Goal: Task Accomplishment & Management: Complete application form

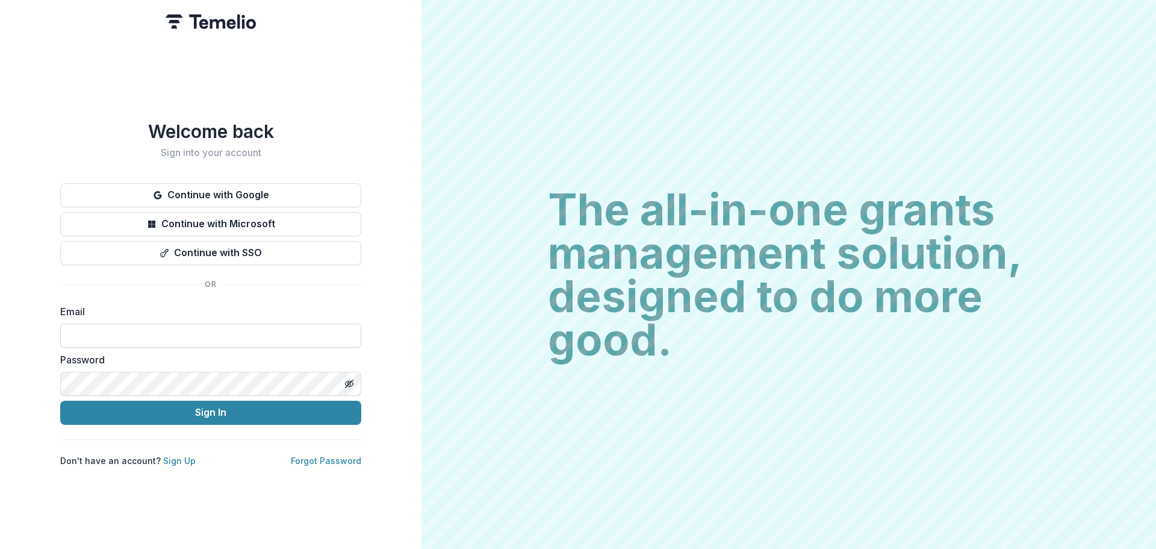
click at [226, 337] on input at bounding box center [210, 335] width 301 height 24
type input "**********"
click at [60, 400] on button "Sign In" at bounding box center [210, 412] width 301 height 24
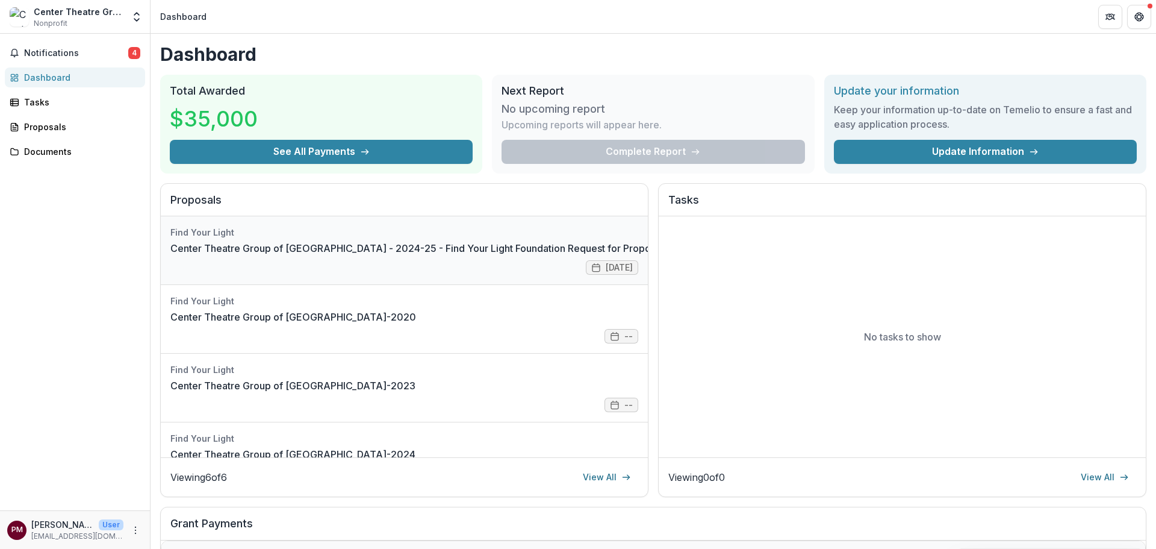
click at [498, 255] on link "Center Theatre Group of [GEOGRAPHIC_DATA] - 2024-25 - Find Your Light Foundatio…" at bounding box center [416, 248] width 493 height 14
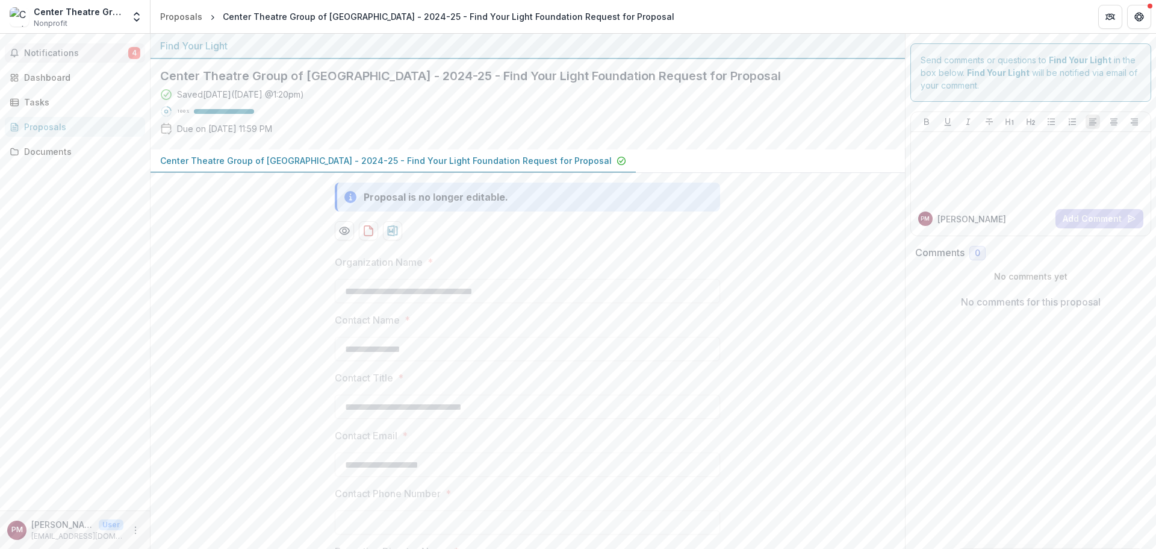
click at [70, 54] on span "Notifications" at bounding box center [76, 53] width 104 height 10
click at [70, 77] on div "Dashboard" at bounding box center [79, 77] width 111 height 13
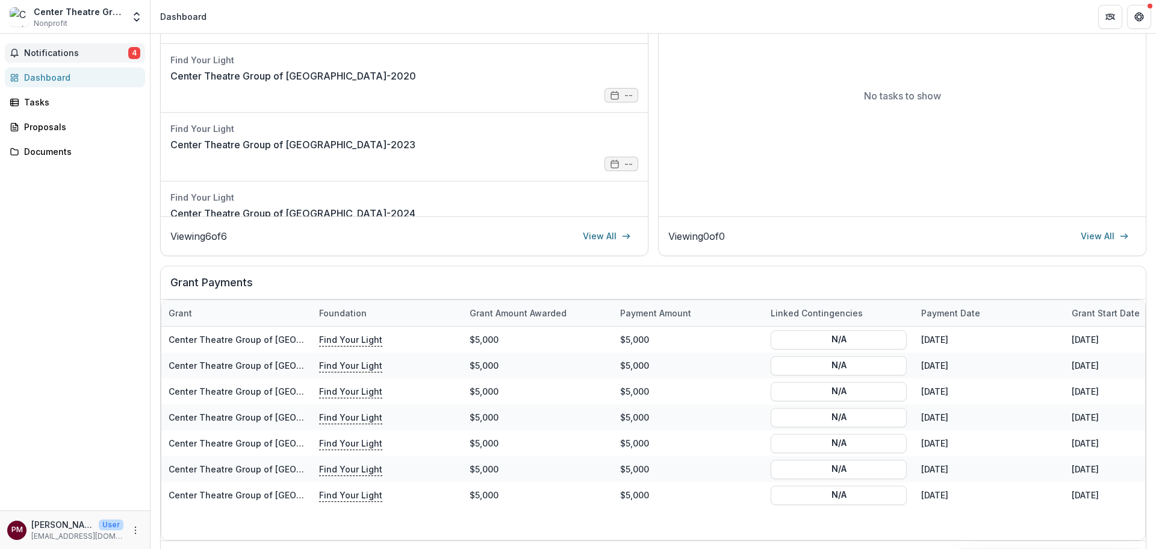
click at [79, 52] on span "Notifications" at bounding box center [76, 53] width 104 height 10
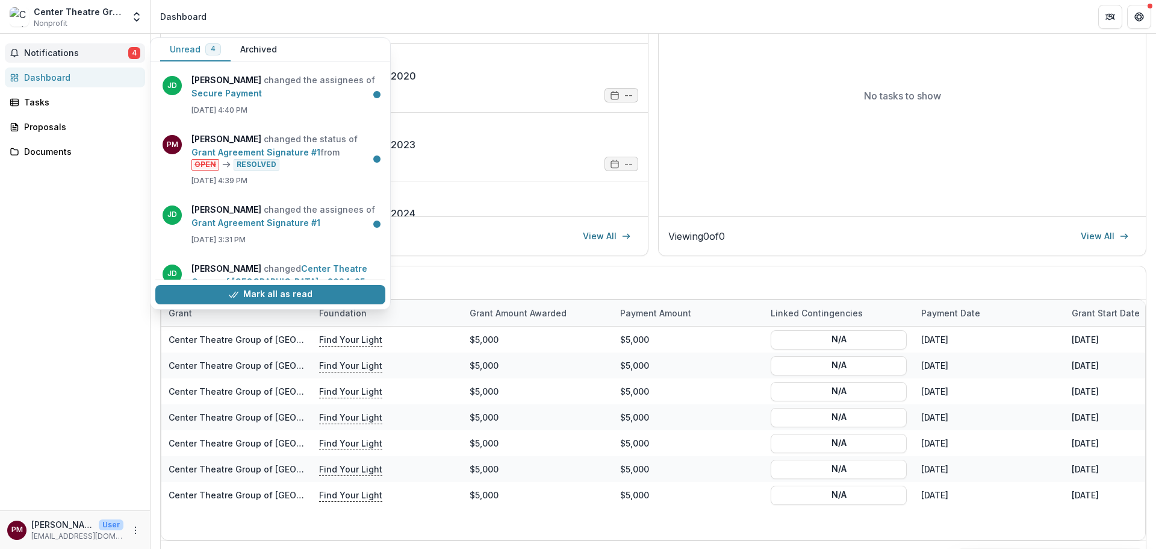
click at [81, 51] on span "Notifications" at bounding box center [76, 53] width 104 height 10
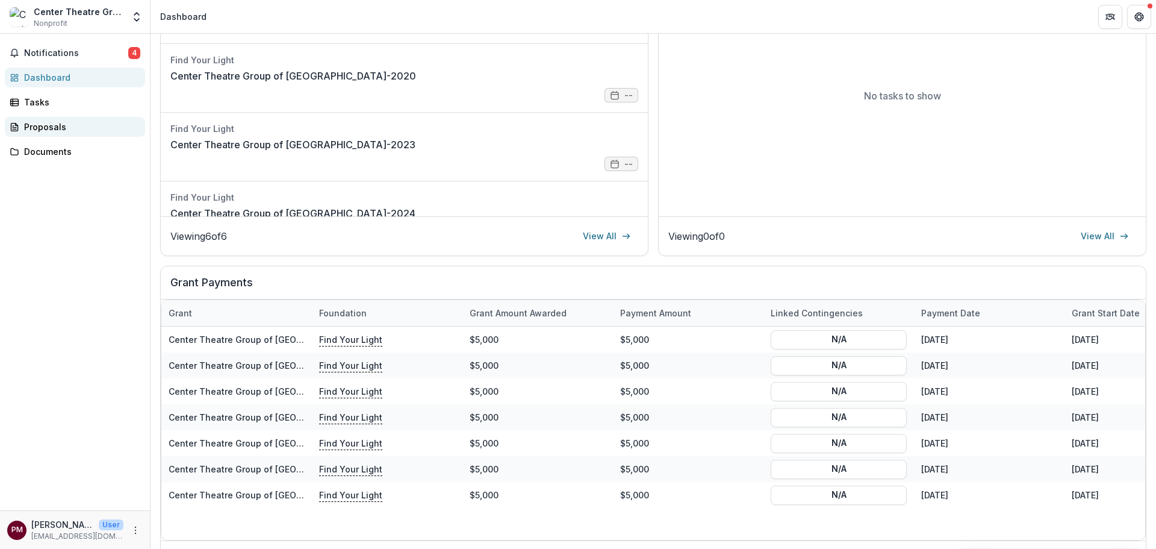
click at [66, 120] on div "Proposals" at bounding box center [79, 126] width 111 height 13
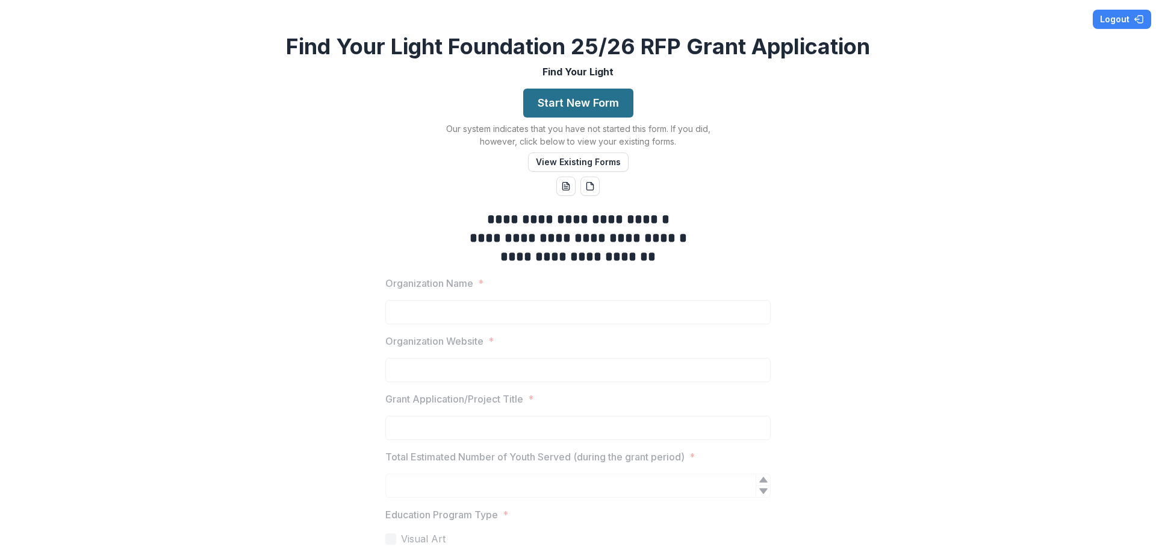
click at [583, 114] on button "Start New Form" at bounding box center [578, 103] width 110 height 29
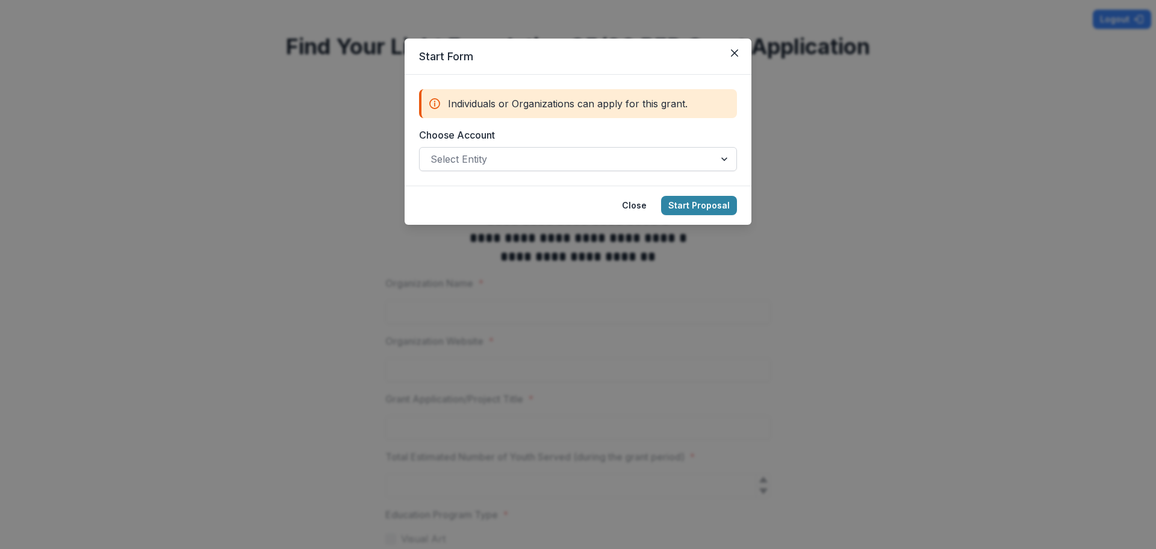
click at [700, 160] on div at bounding box center [567, 159] width 273 height 17
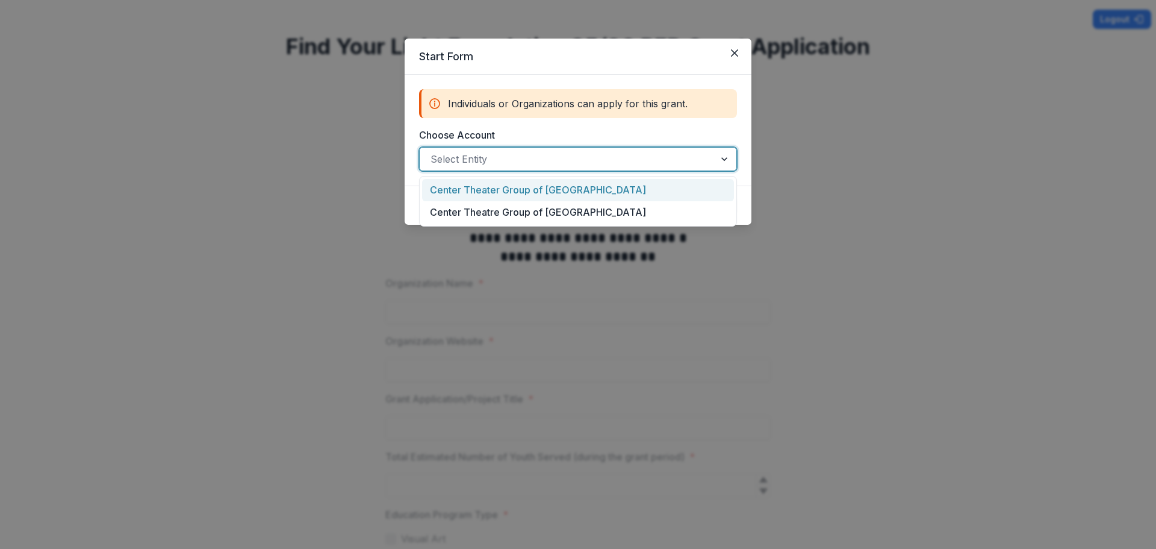
click at [563, 196] on div "Center Theater Group of [GEOGRAPHIC_DATA]" at bounding box center [578, 190] width 312 height 22
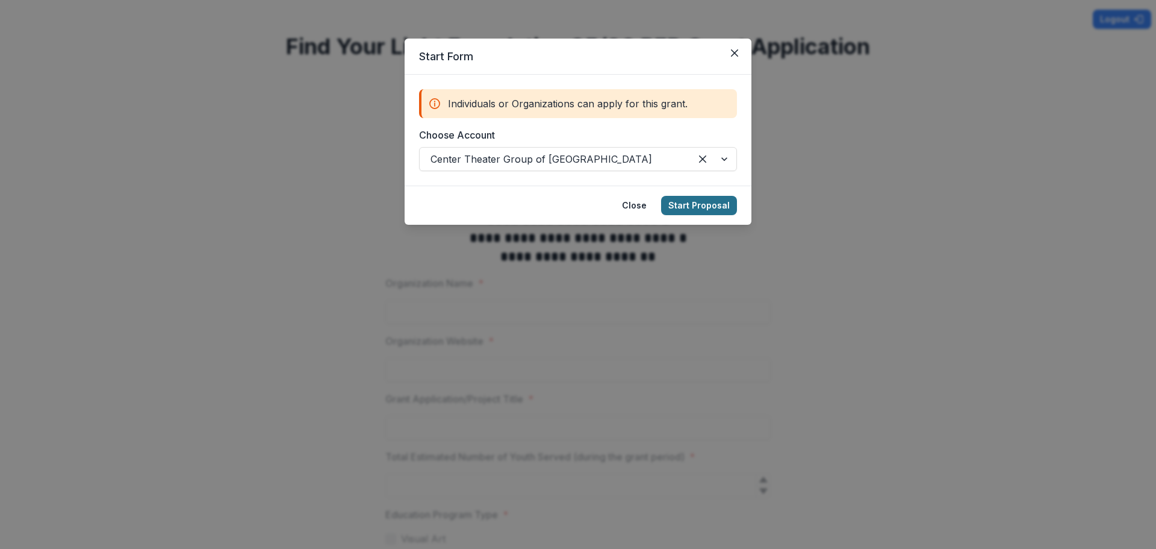
click at [678, 209] on button "Start Proposal" at bounding box center [699, 205] width 76 height 19
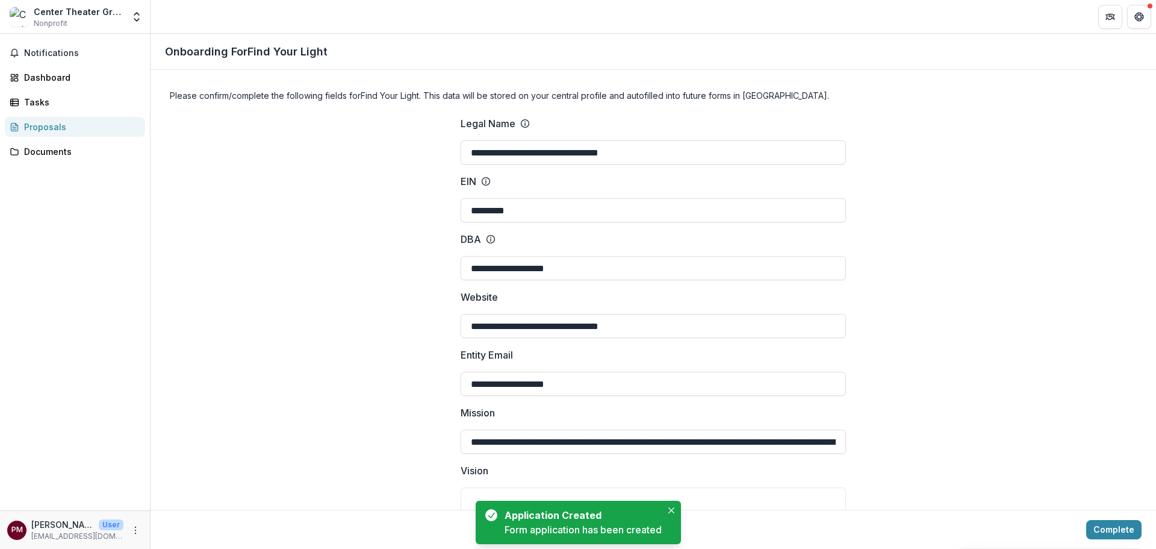
click at [103, 18] on div "Center Theater Group of Los Angeles Nonprofit" at bounding box center [79, 16] width 90 height 23
click at [139, 14] on polyline "Open entity switcher" at bounding box center [136, 14] width 5 height 2
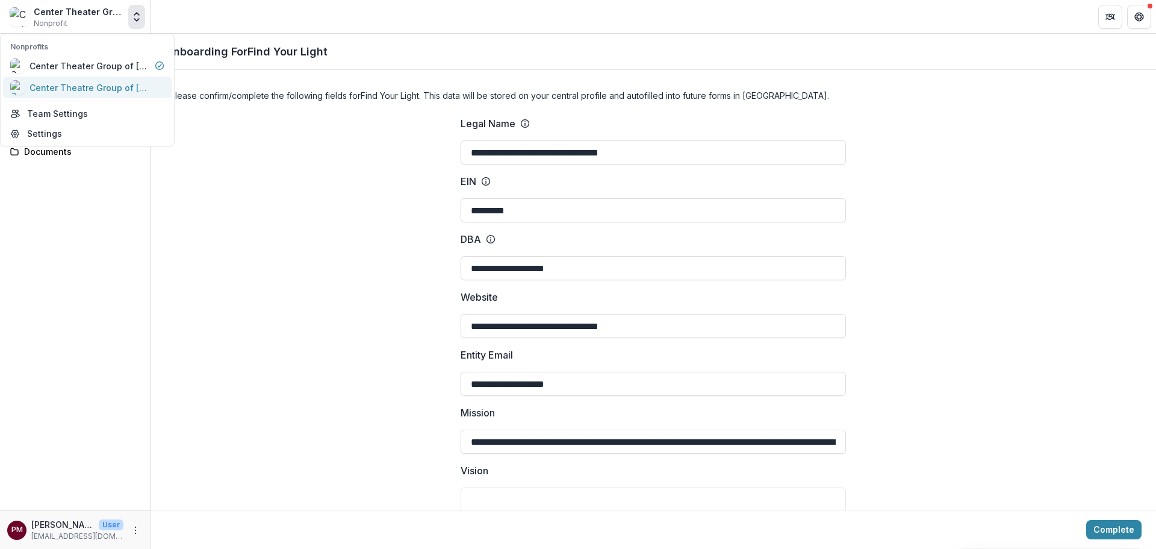
click at [119, 89] on div "Center Theatre Group of [GEOGRAPHIC_DATA]" at bounding box center [90, 87] width 120 height 13
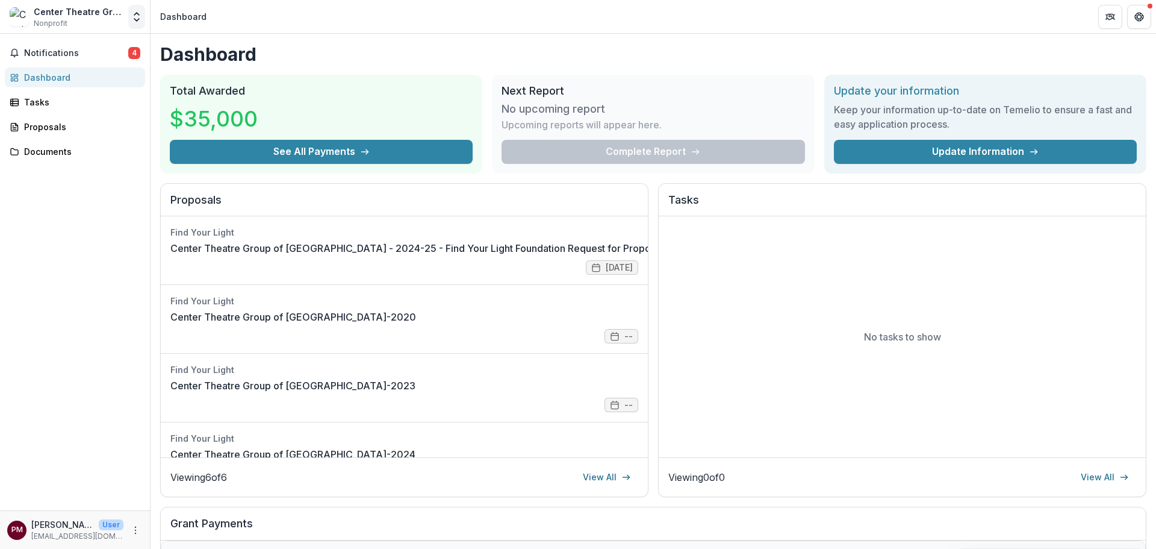
click at [129, 15] on button "Open entity switcher" at bounding box center [136, 17] width 17 height 24
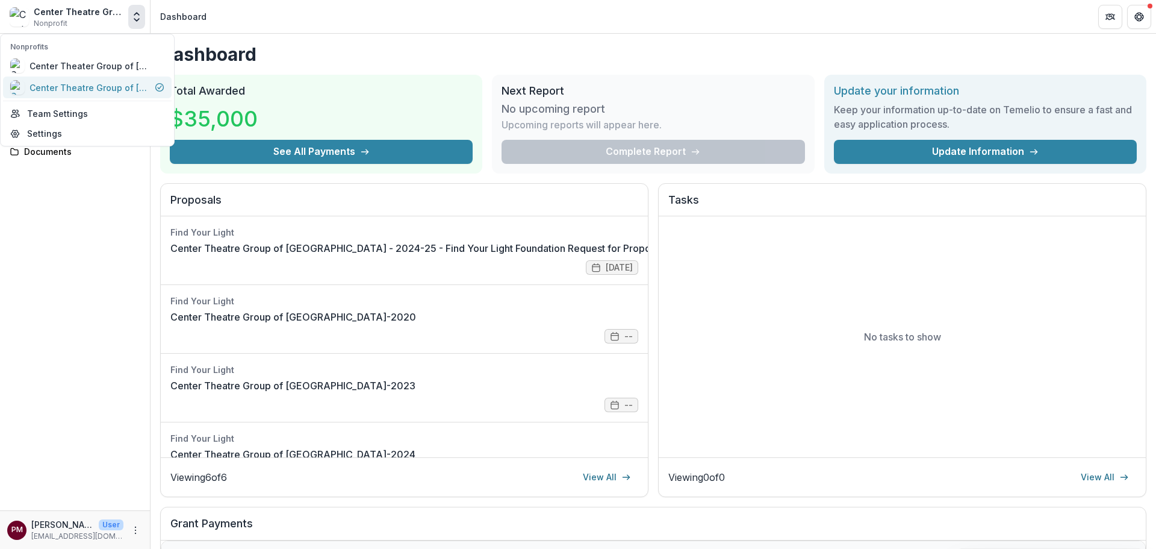
click at [89, 86] on div "Center Theatre Group of [GEOGRAPHIC_DATA]" at bounding box center [90, 87] width 120 height 13
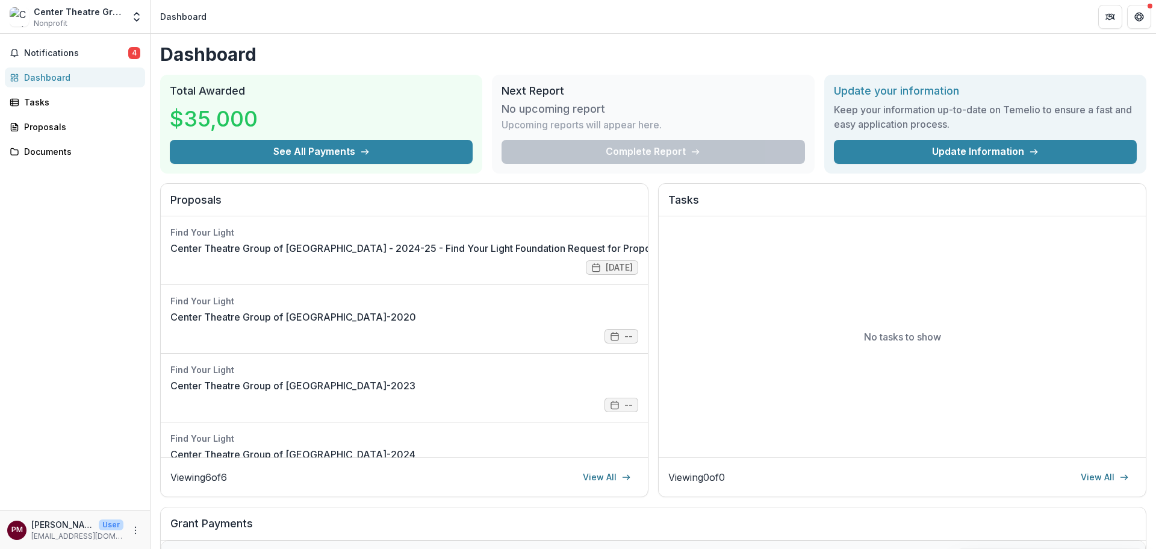
click at [125, 15] on div "Center Theatre Group of Los Angeles Nonprofit Nonprofits Center Theater Group o…" at bounding box center [75, 17] width 140 height 24
click at [131, 14] on icon "Open entity switcher" at bounding box center [137, 17] width 12 height 12
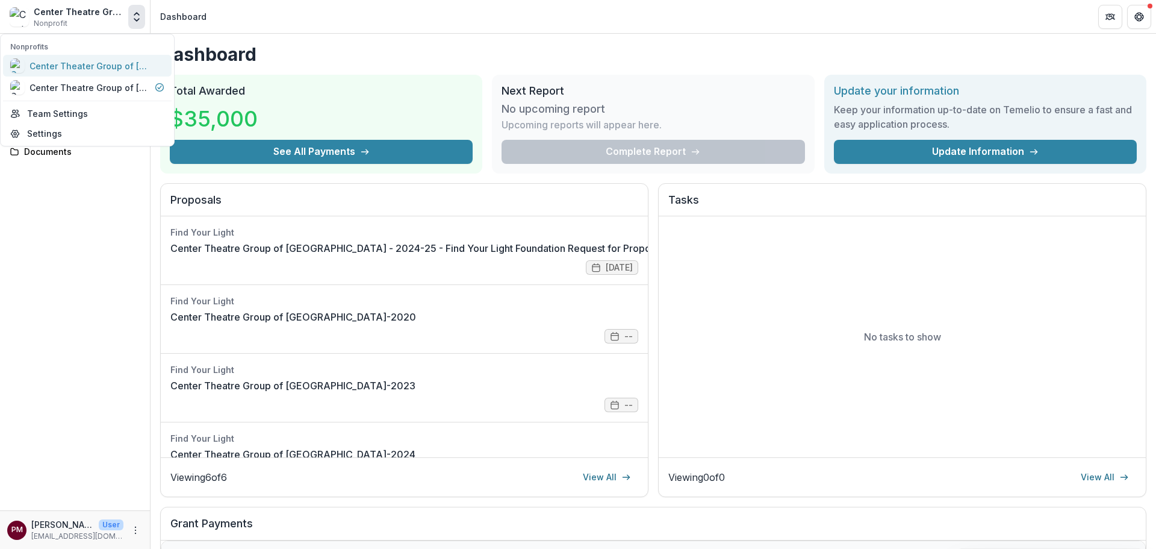
click at [97, 69] on div "Center Theater Group of [GEOGRAPHIC_DATA]" at bounding box center [90, 66] width 120 height 13
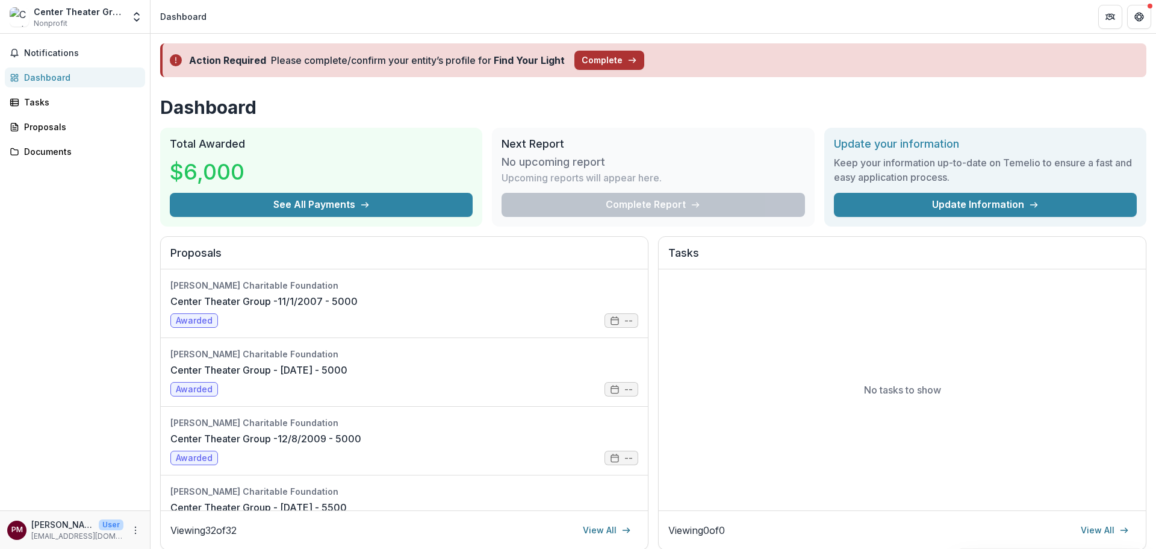
click at [600, 65] on button "Complete" at bounding box center [610, 60] width 70 height 19
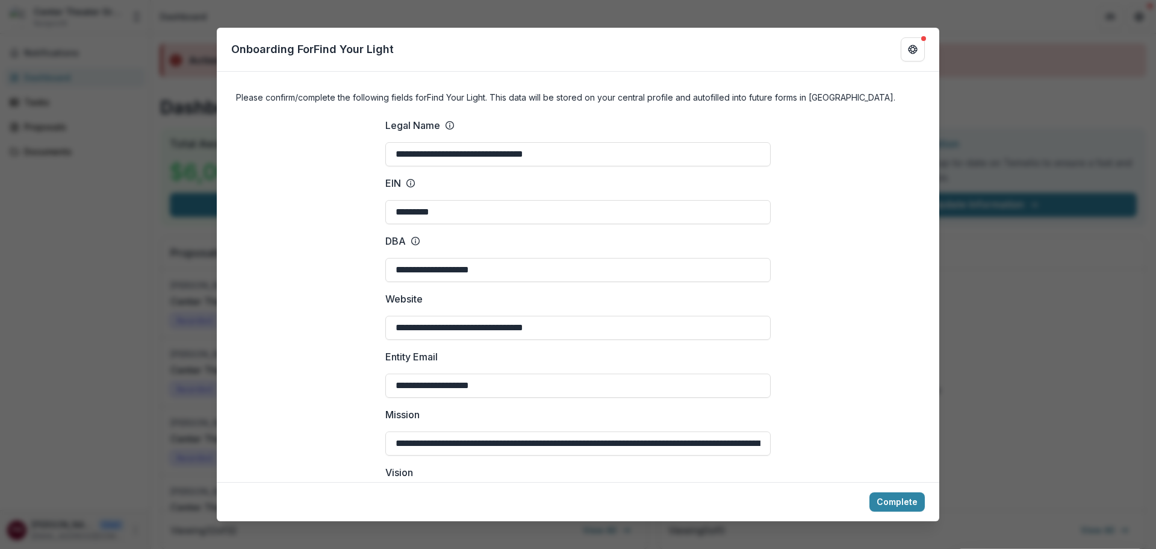
click at [179, 132] on div "**********" at bounding box center [578, 274] width 1156 height 549
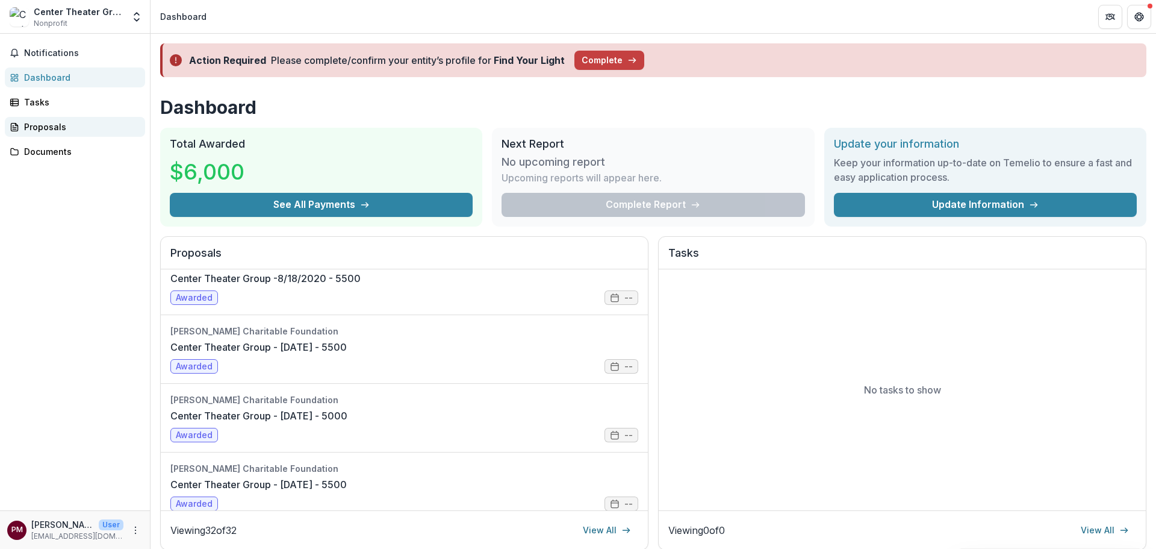
click at [43, 126] on div "Proposals" at bounding box center [79, 126] width 111 height 13
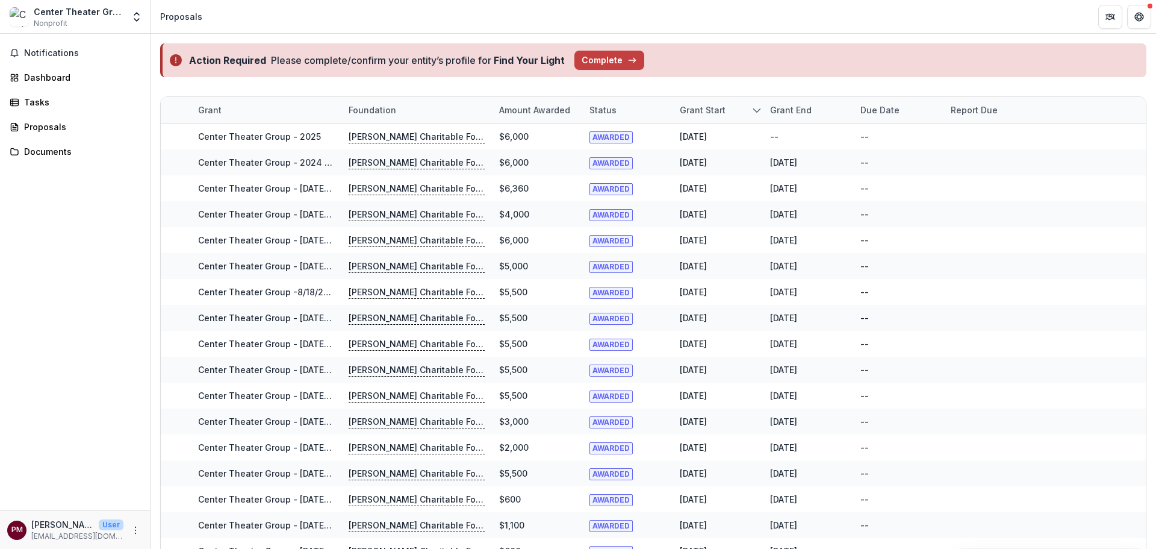
click at [126, 17] on div "Center Theater Group of Los Angeles Nonprofit Nonprofits Center Theater Group o…" at bounding box center [75, 17] width 140 height 24
click at [140, 15] on icon "Open entity switcher" at bounding box center [137, 17] width 12 height 12
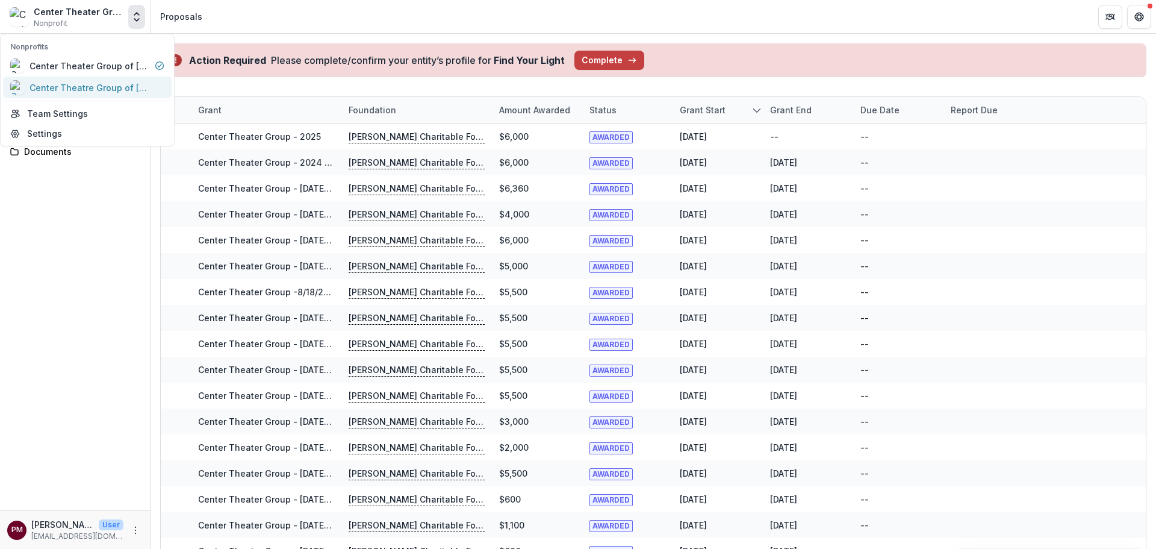
click at [117, 87] on div "Center Theatre Group of [GEOGRAPHIC_DATA]" at bounding box center [90, 87] width 120 height 13
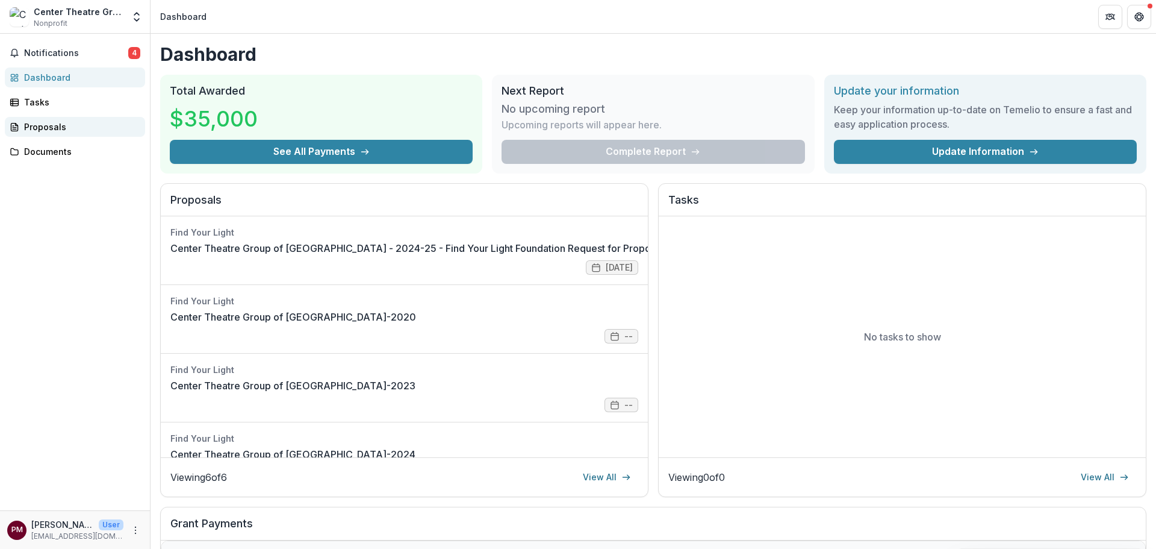
click at [42, 135] on link "Proposals" at bounding box center [75, 127] width 140 height 20
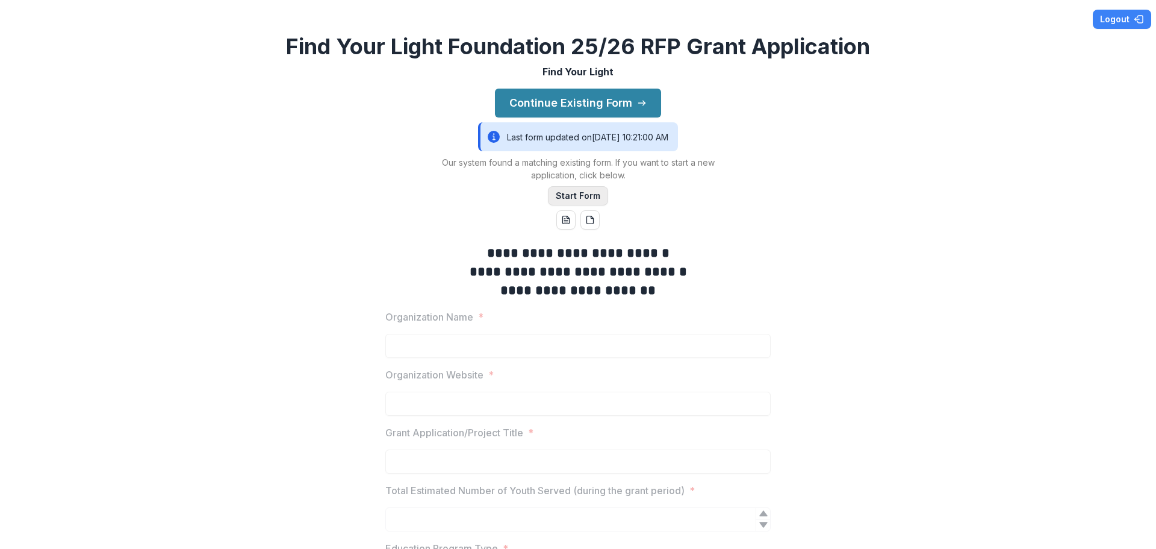
click at [590, 197] on button "Start Form" at bounding box center [578, 195] width 60 height 19
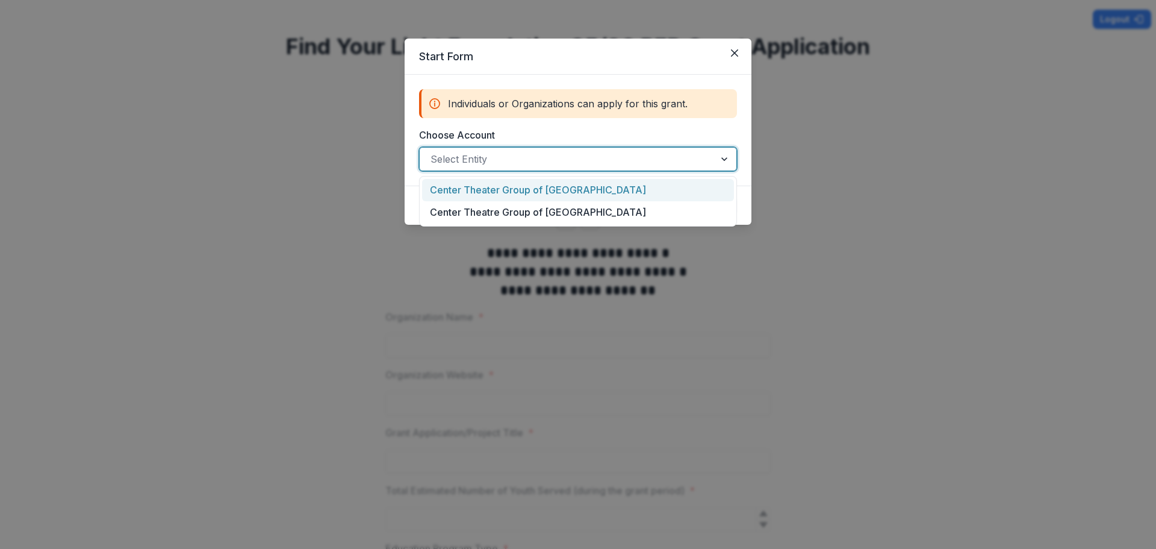
click at [591, 166] on div at bounding box center [567, 159] width 273 height 17
click at [590, 191] on div "Center Theater Group of [GEOGRAPHIC_DATA]" at bounding box center [578, 190] width 312 height 22
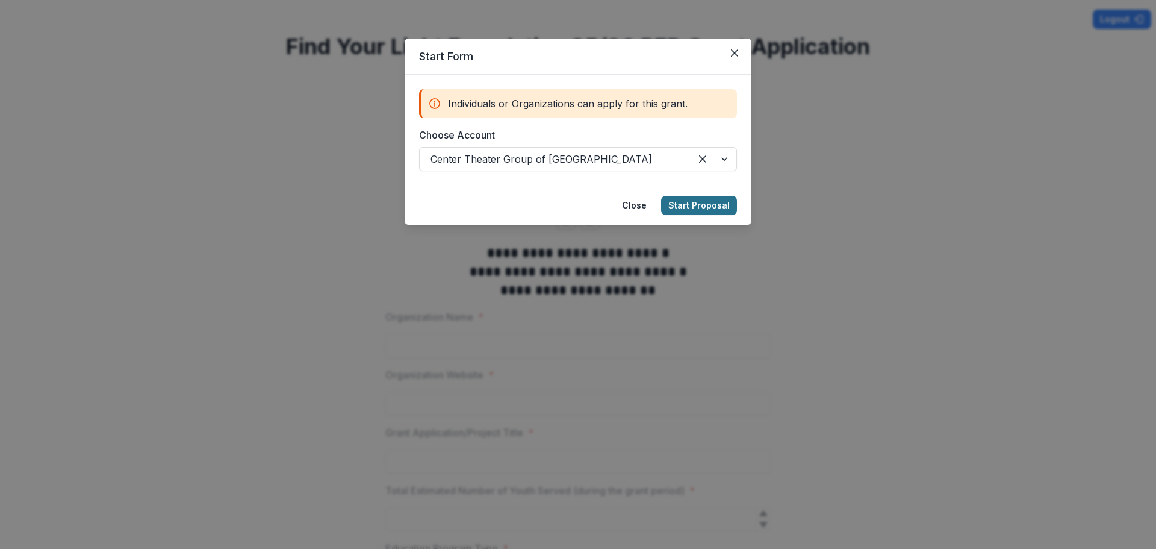
click at [723, 206] on button "Start Proposal" at bounding box center [699, 205] width 76 height 19
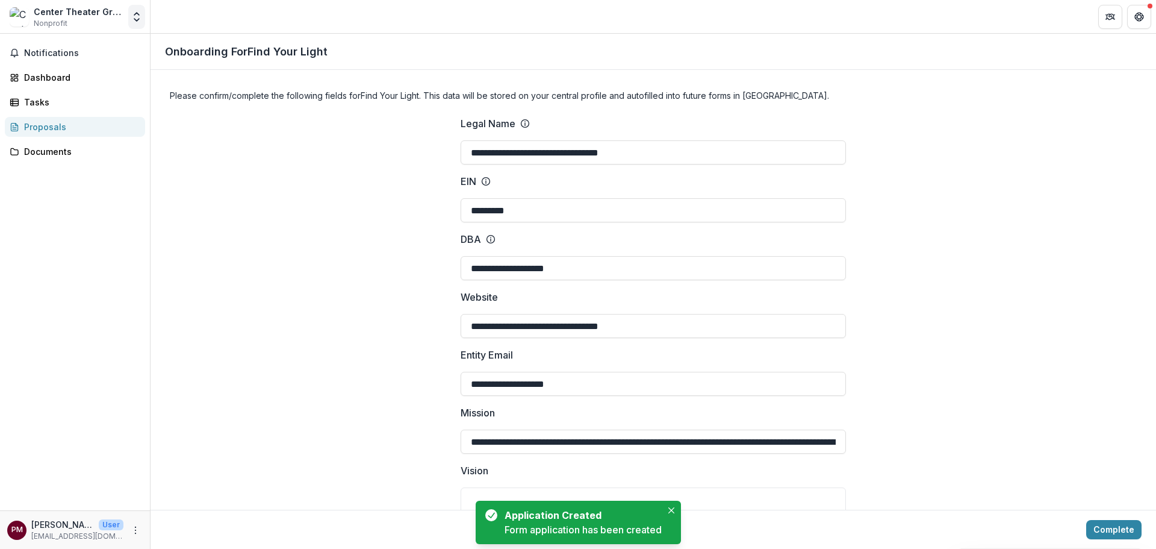
click at [133, 13] on icon "Open entity switcher" at bounding box center [137, 17] width 12 height 12
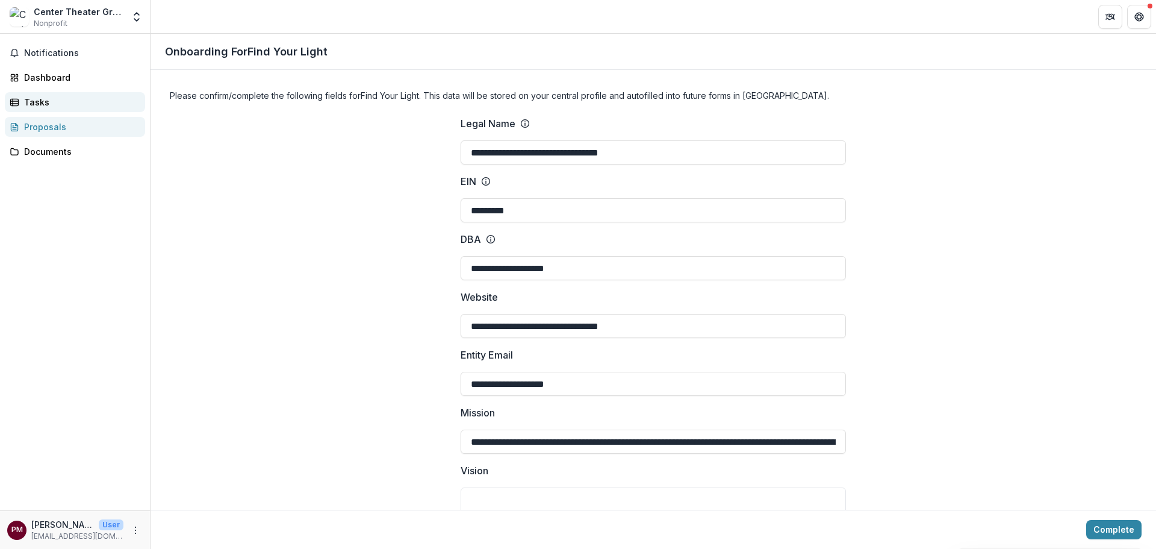
click at [67, 101] on div "Tasks" at bounding box center [79, 102] width 111 height 13
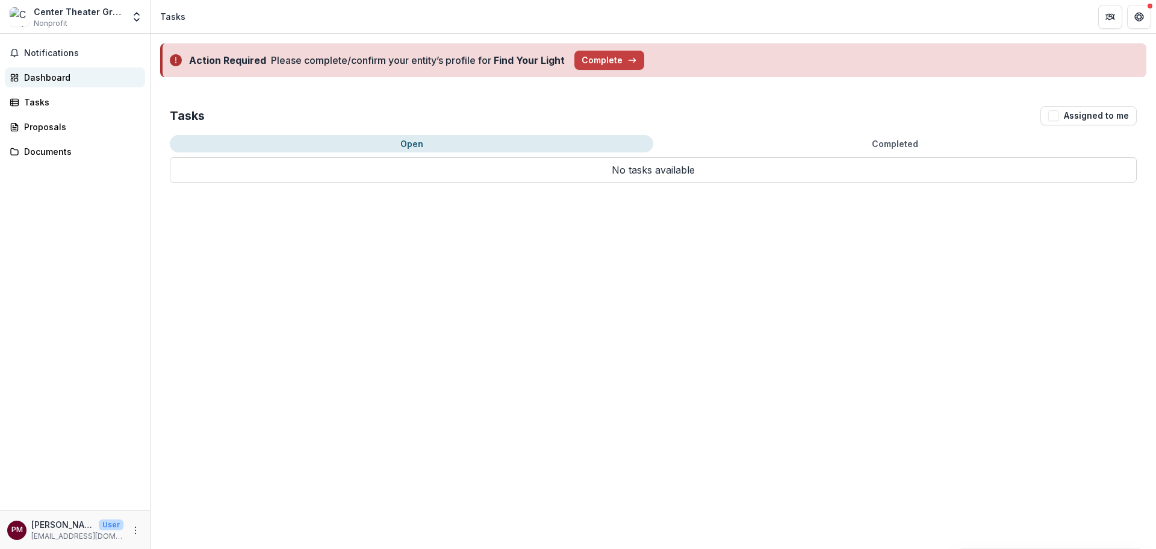
click at [67, 77] on div "Dashboard" at bounding box center [79, 77] width 111 height 13
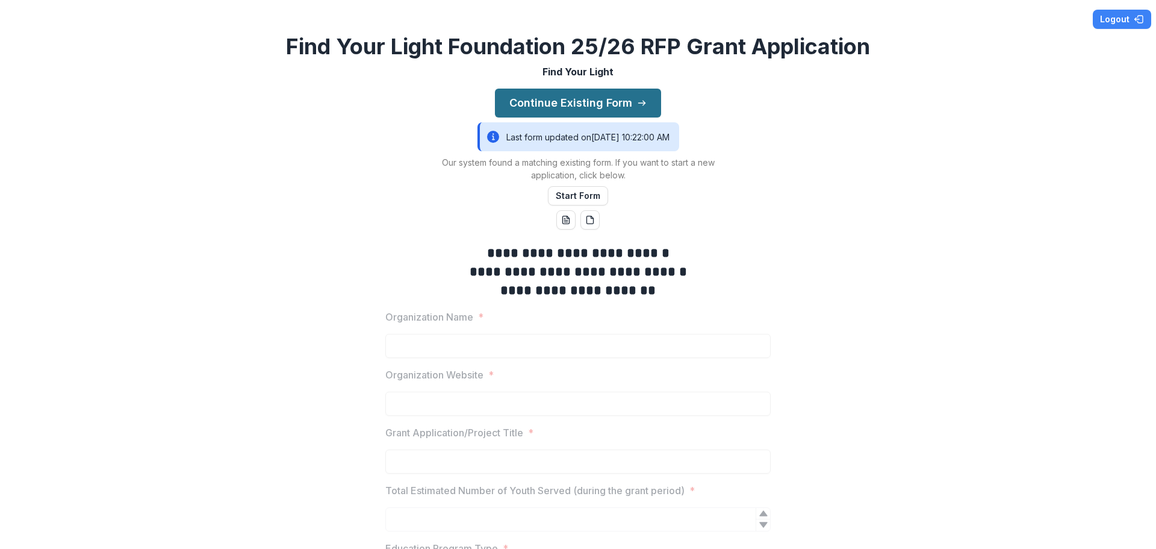
click at [650, 95] on button "Continue Existing Form" at bounding box center [578, 103] width 166 height 29
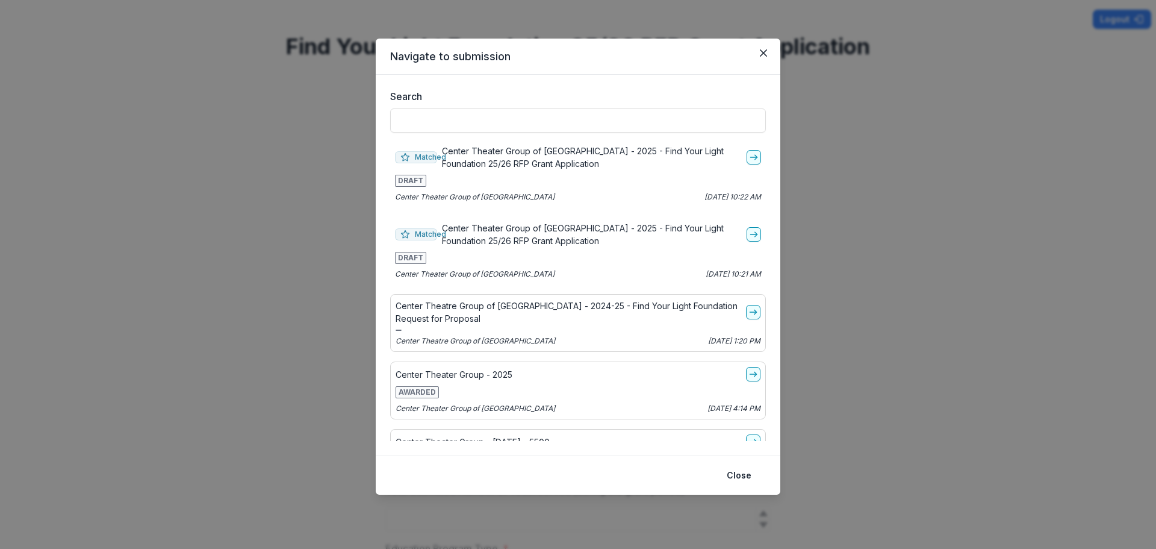
click at [770, 66] on header "Navigate to submission" at bounding box center [578, 57] width 405 height 36
click at [767, 54] on icon "Close" at bounding box center [763, 52] width 7 height 7
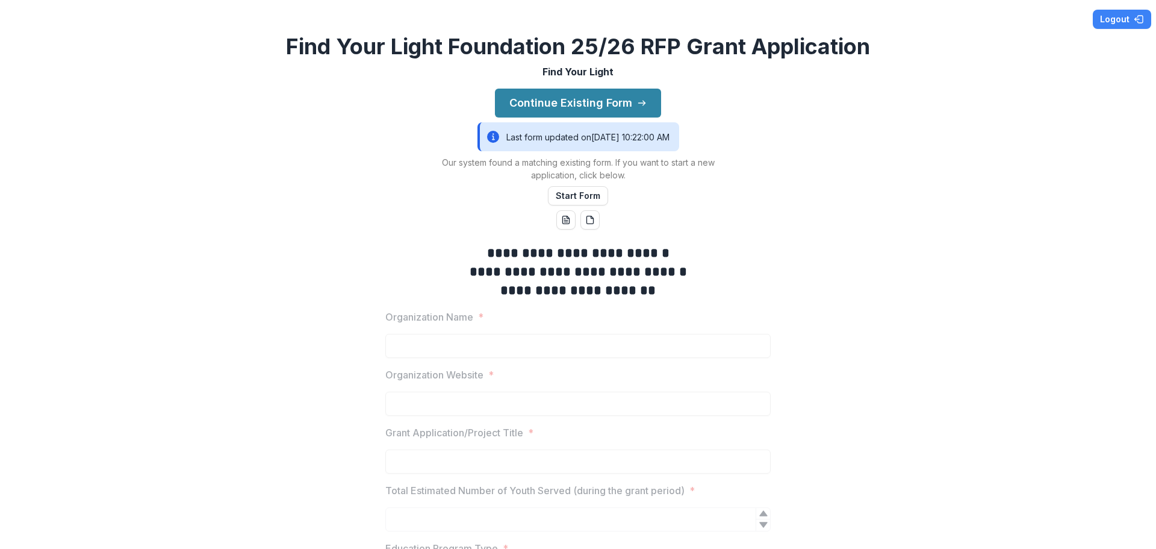
click at [671, 140] on div "Last form updated on [DATE] 10:22:00 AM" at bounding box center [579, 136] width 202 height 29
click at [602, 196] on button "Start Form" at bounding box center [578, 195] width 60 height 19
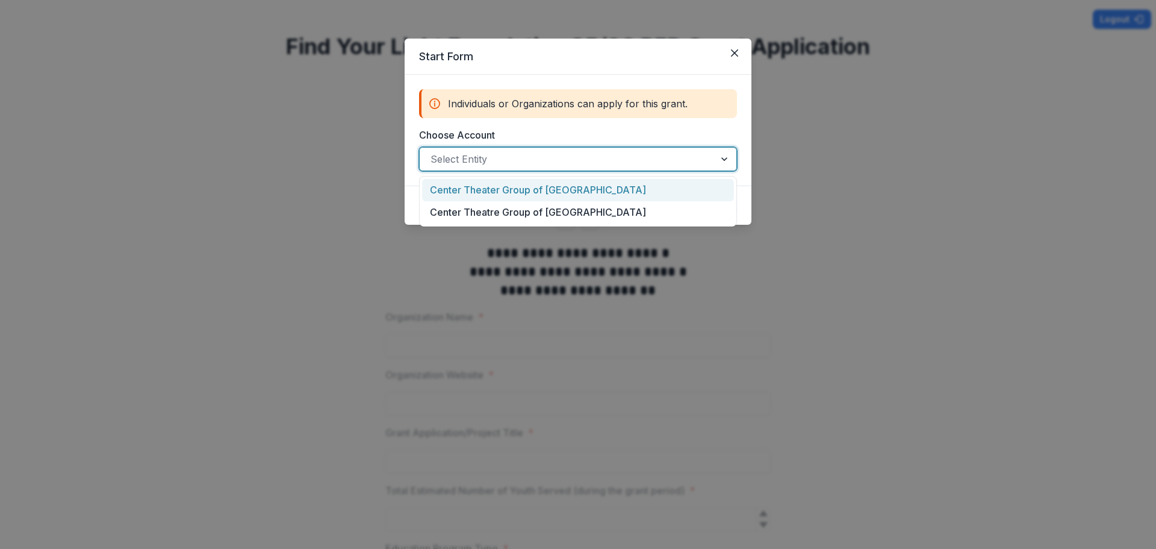
click at [622, 164] on div at bounding box center [567, 159] width 273 height 17
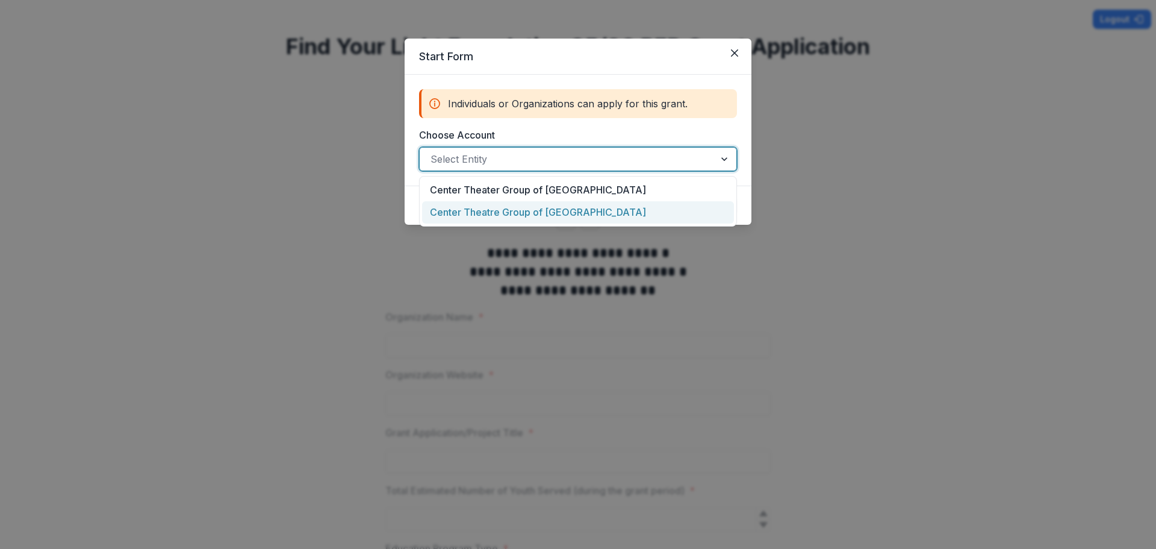
click at [621, 208] on div "Center Theatre Group of [GEOGRAPHIC_DATA]" at bounding box center [578, 212] width 312 height 22
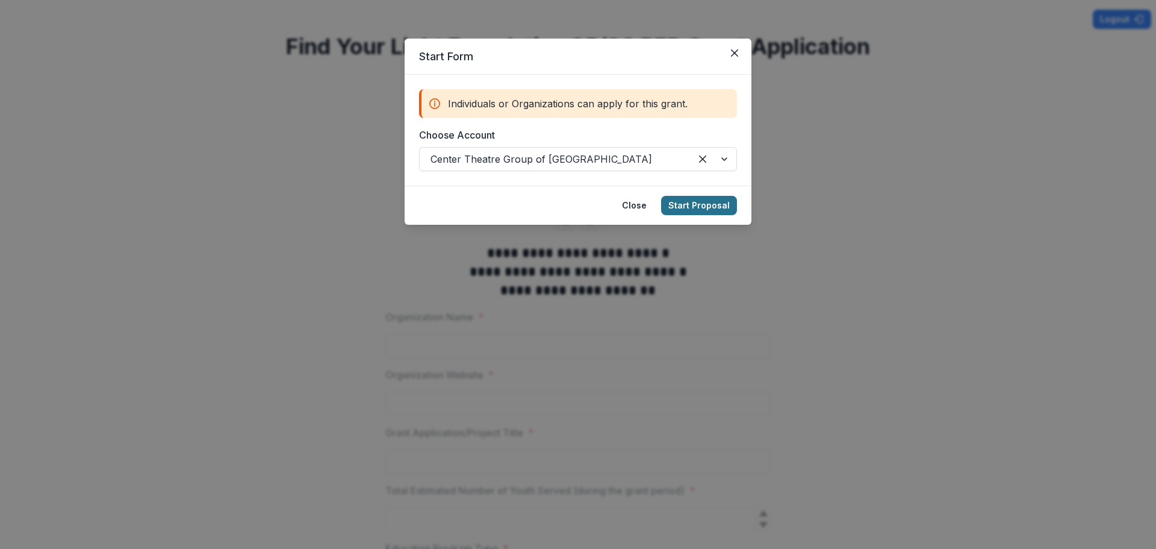
click at [693, 210] on button "Start Proposal" at bounding box center [699, 205] width 76 height 19
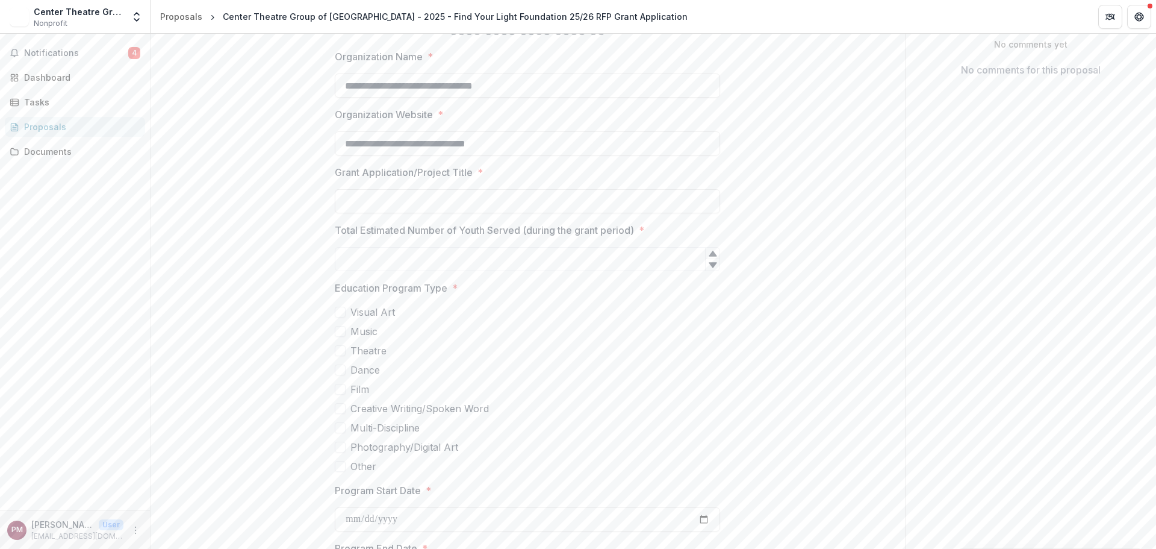
scroll to position [241, 0]
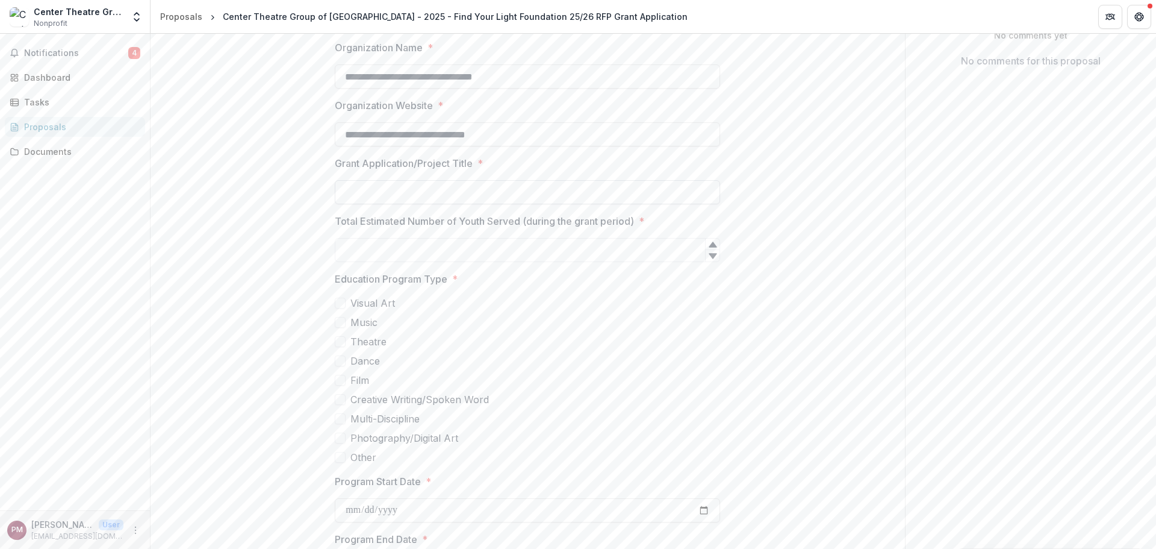
click at [569, 196] on input "Grant Application/Project Title *" at bounding box center [527, 192] width 385 height 24
type input "**********"
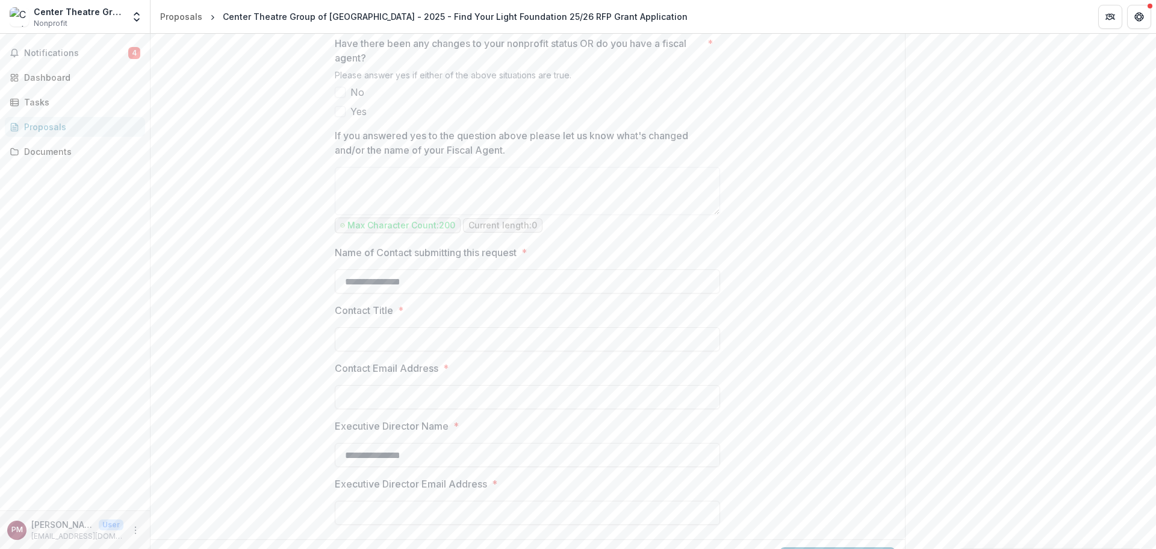
scroll to position [1515, 0]
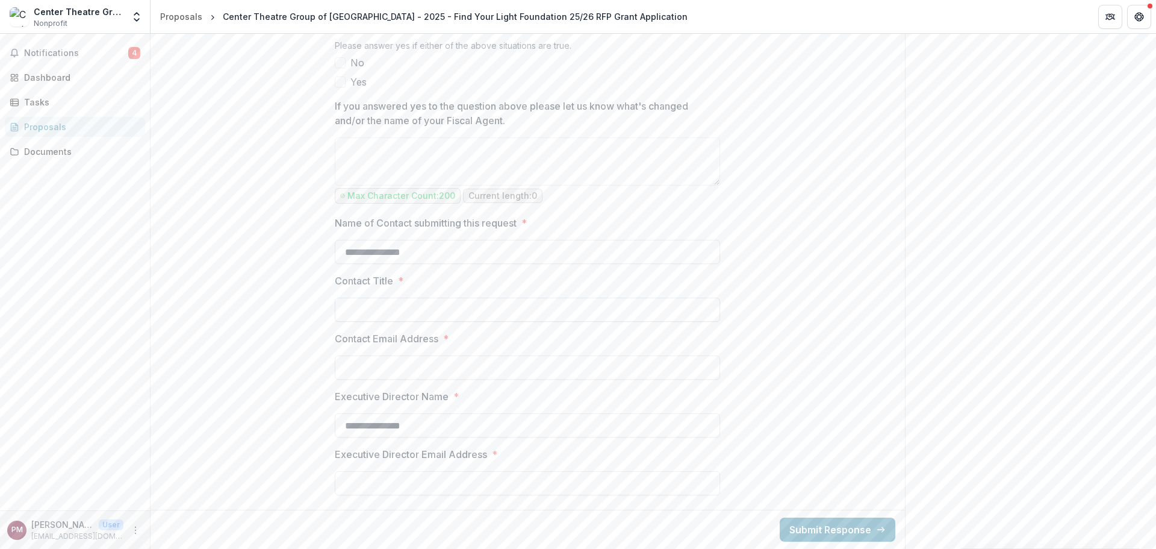
click at [360, 305] on input "Contact Title *" at bounding box center [527, 309] width 385 height 24
type input "**********"
click at [349, 370] on input "Contact Email Address *" at bounding box center [527, 367] width 385 height 24
type input "**********"
click at [367, 430] on input "**********" at bounding box center [527, 425] width 385 height 24
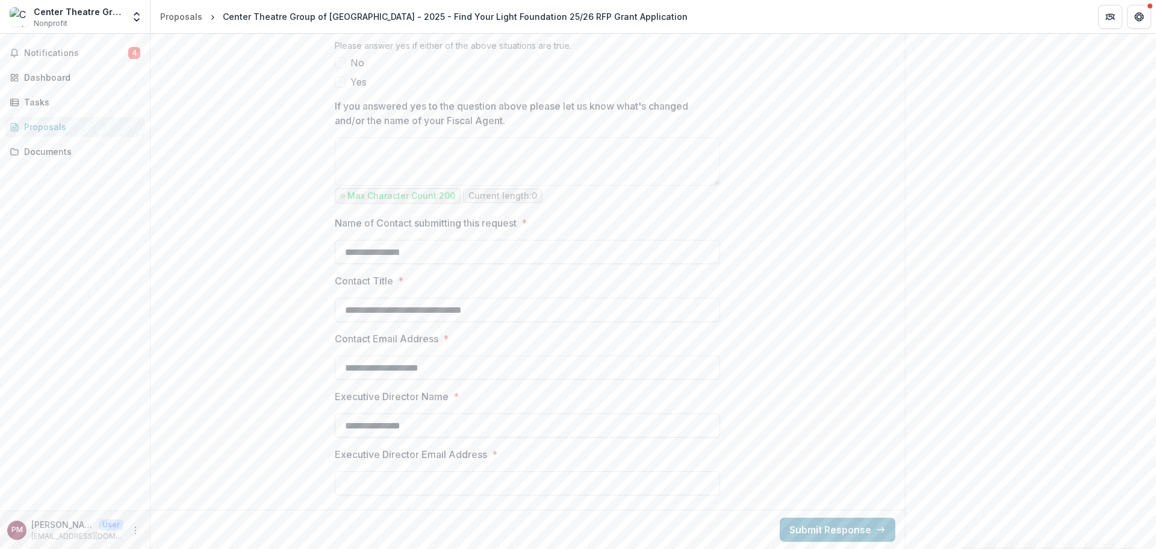
click at [367, 430] on input "**********" at bounding box center [527, 425] width 385 height 24
type input "**********"
drag, startPoint x: 481, startPoint y: 489, endPoint x: 474, endPoint y: 483, distance: 9.0
click at [481, 489] on input "Executive Director Email Address *" at bounding box center [527, 483] width 385 height 24
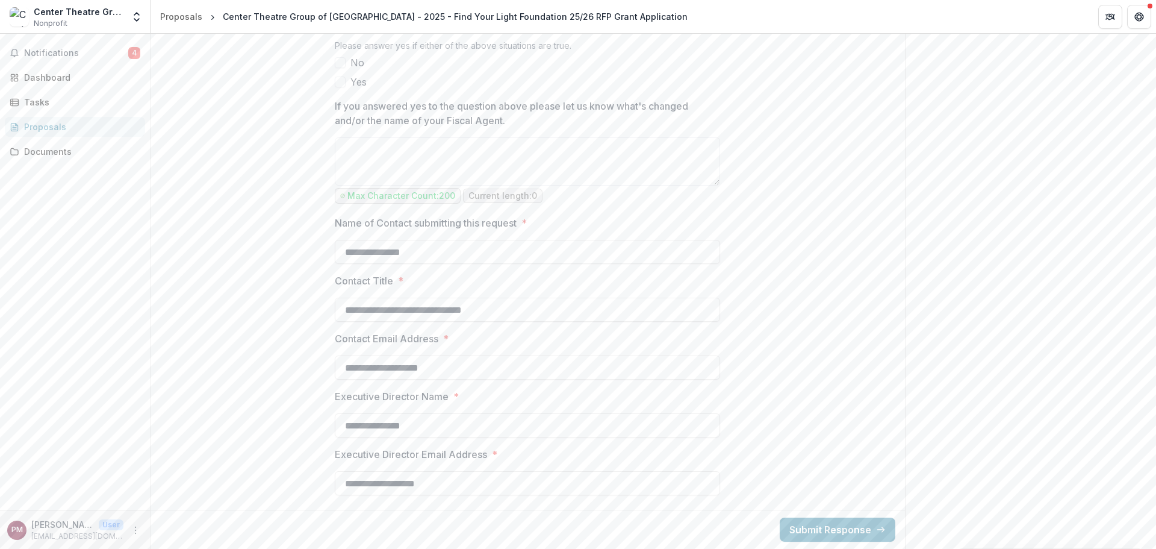
scroll to position [1455, 0]
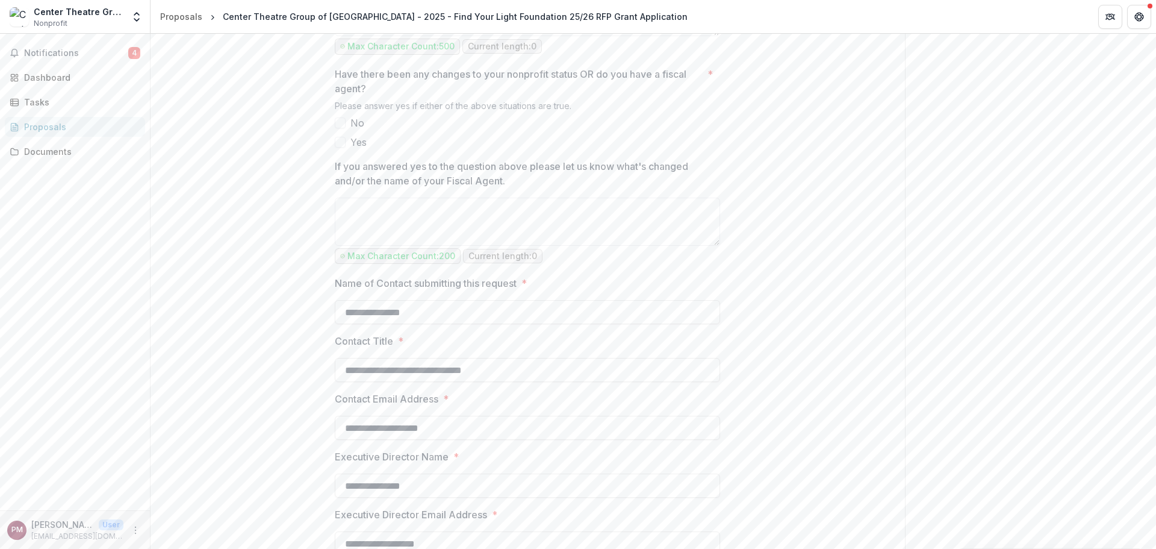
type input "**********"
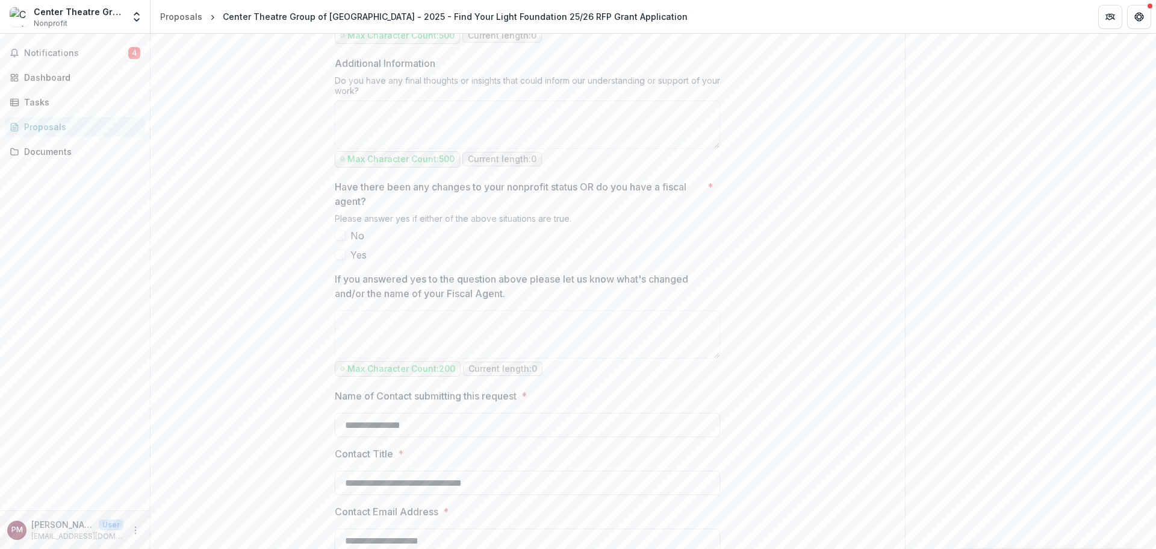
scroll to position [1334, 0]
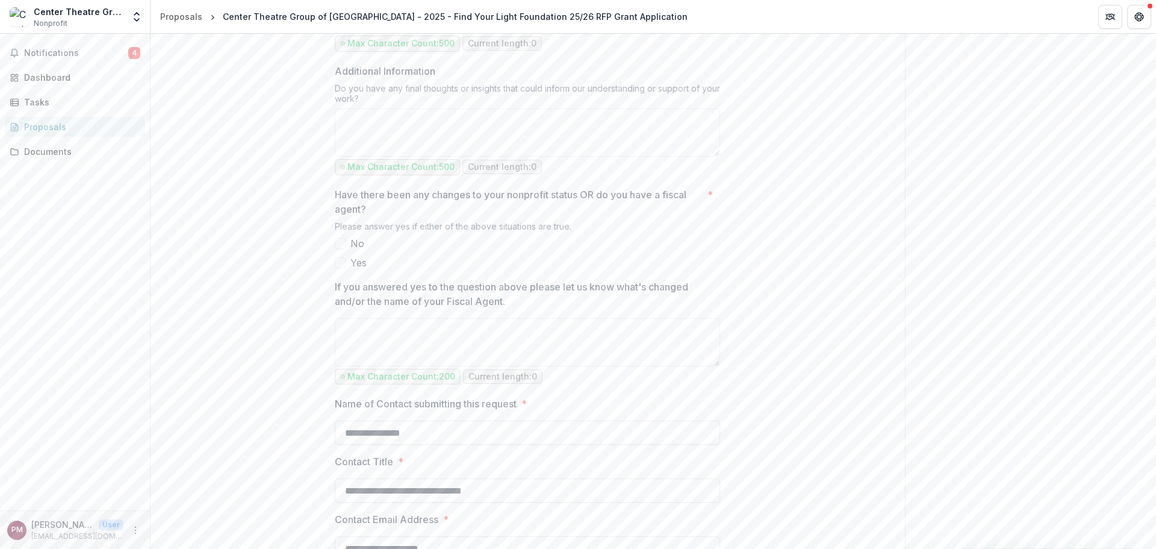
click at [343, 245] on span at bounding box center [340, 243] width 11 height 11
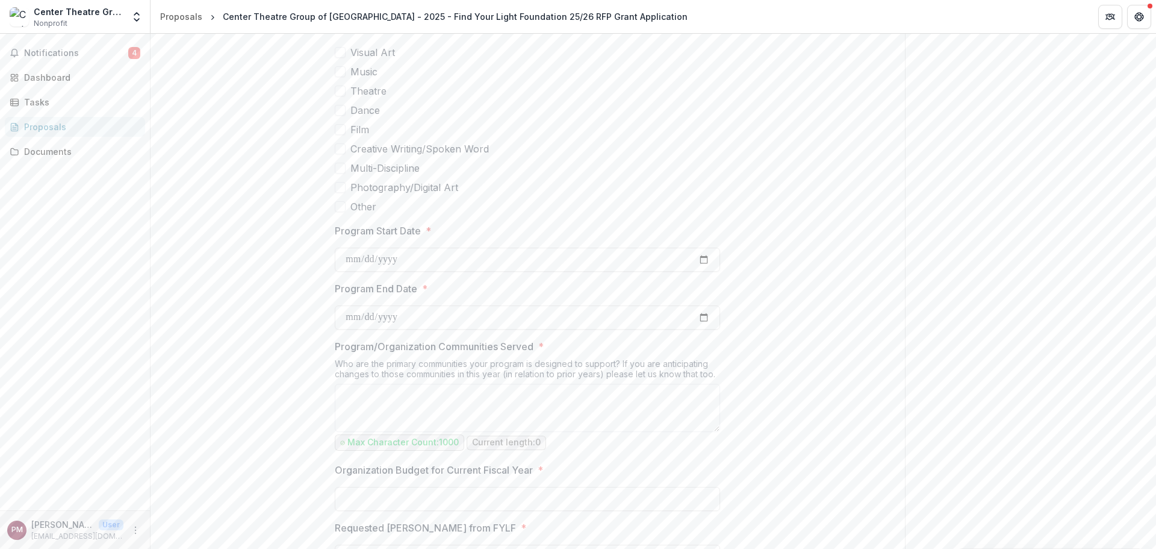
scroll to position [251, 0]
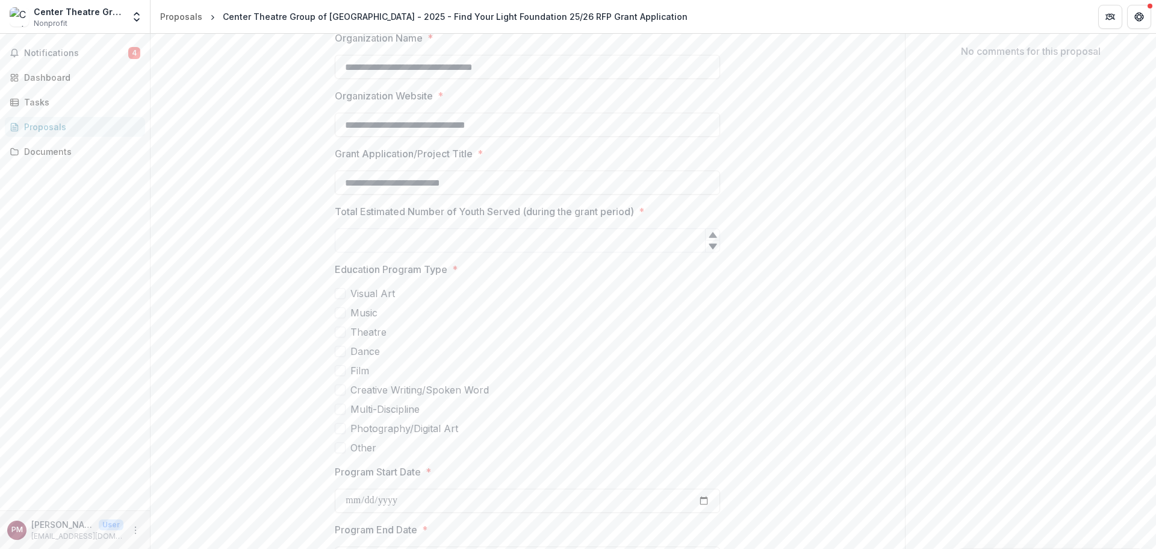
click at [338, 332] on span at bounding box center [340, 331] width 11 height 11
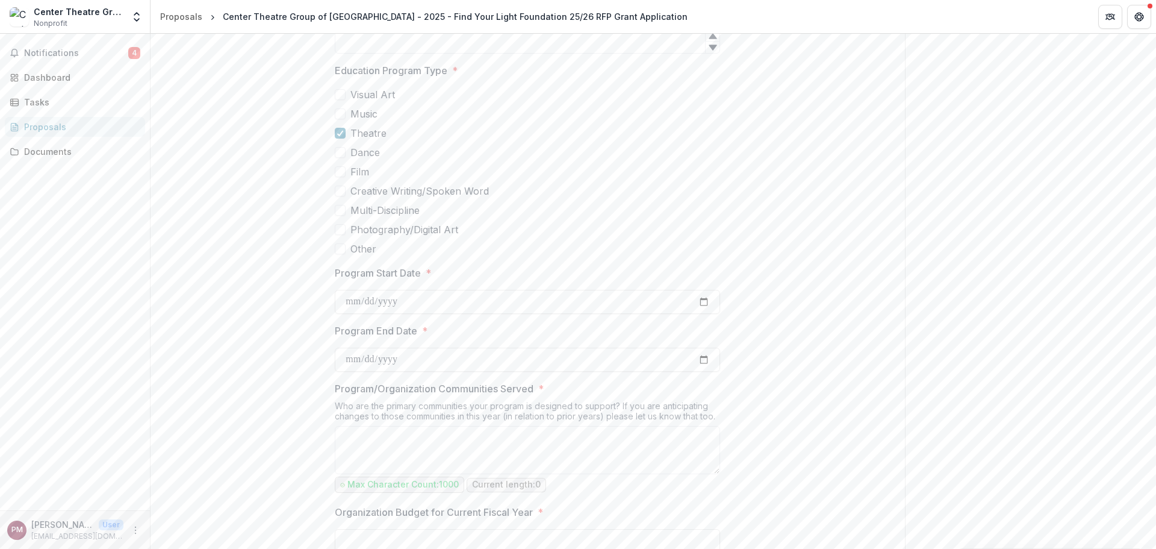
scroll to position [491, 0]
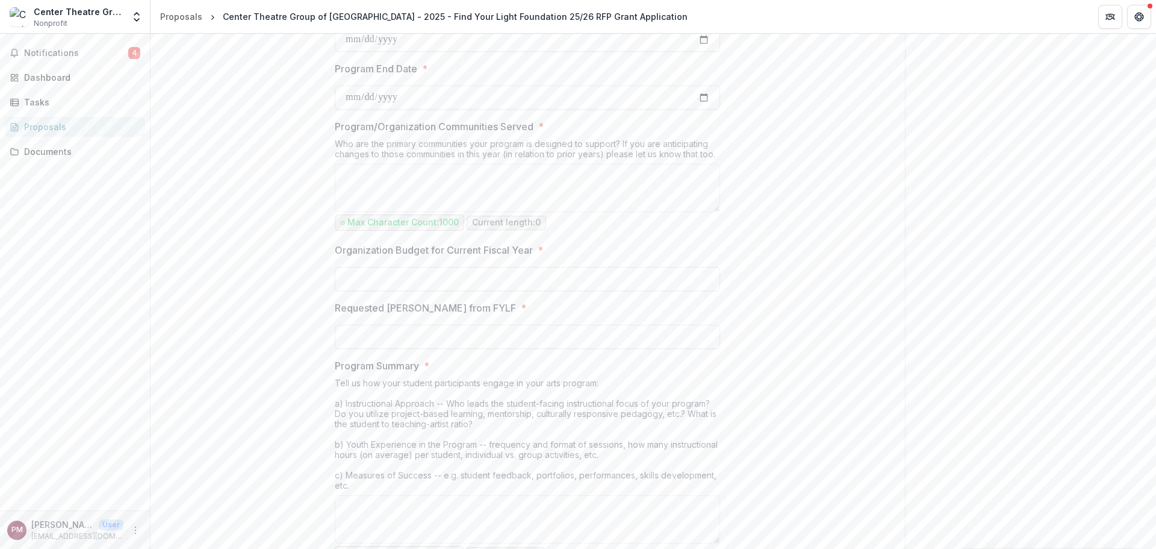
scroll to position [732, 0]
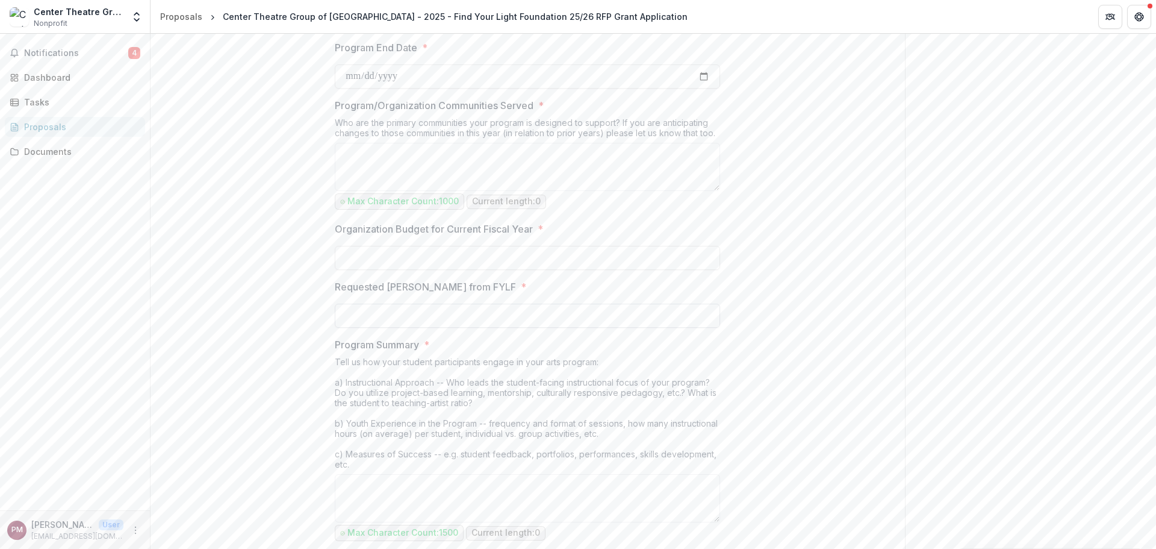
click at [440, 316] on input "Requested [PERSON_NAME] from FYLF *" at bounding box center [527, 316] width 385 height 24
type input "******"
click at [286, 352] on div "**********" at bounding box center [528, 380] width 755 height 1813
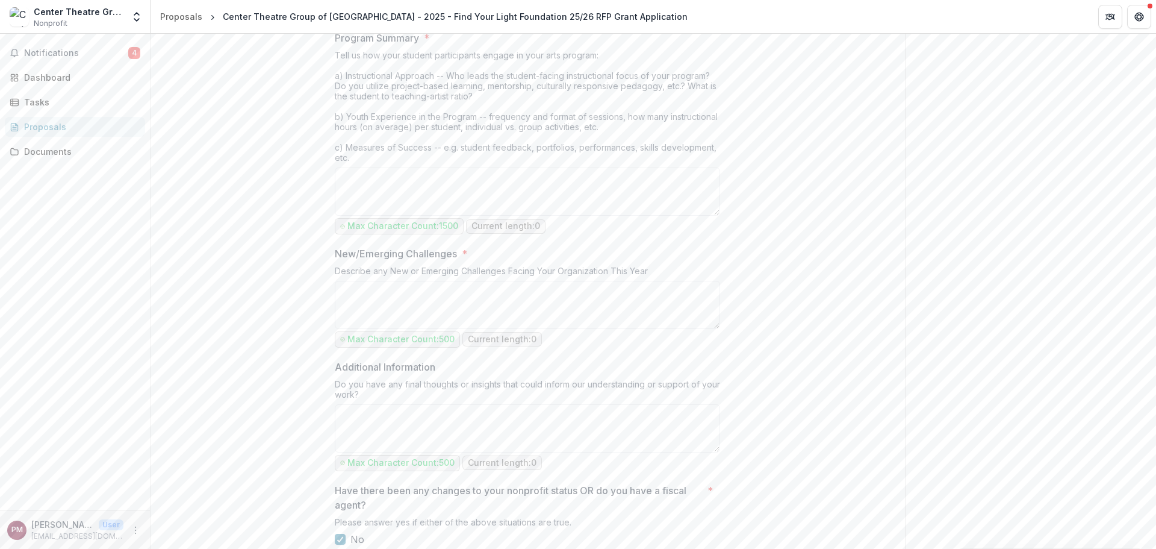
scroll to position [973, 0]
